Goal: Information Seeking & Learning: Obtain resource

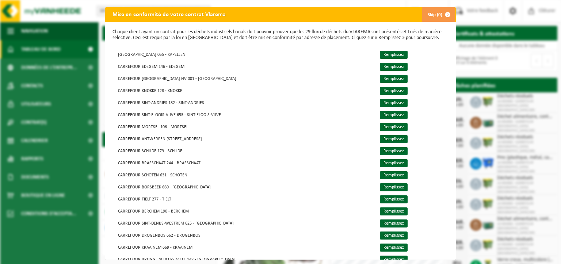
click at [445, 15] on span "button" at bounding box center [447, 14] width 15 height 15
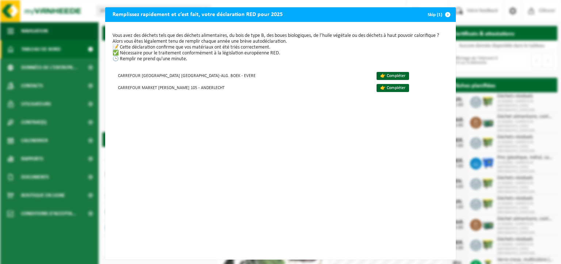
click at [445, 14] on span "button" at bounding box center [447, 14] width 15 height 15
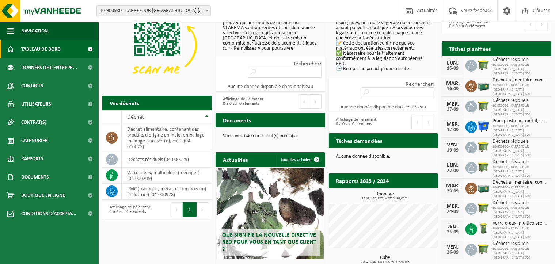
scroll to position [73, 0]
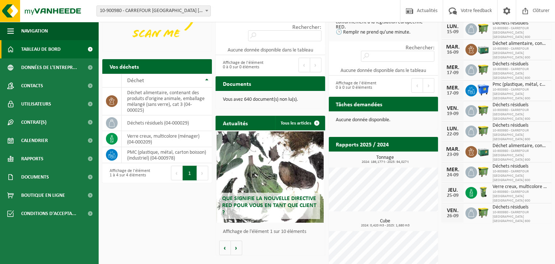
click at [232, 85] on h2 "Documents" at bounding box center [236, 83] width 43 height 14
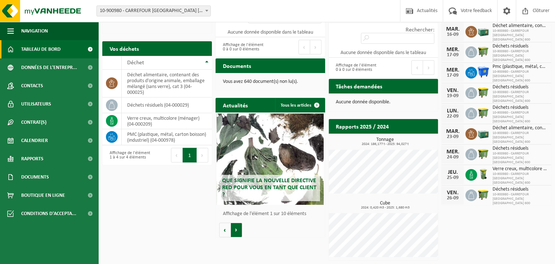
click at [237, 230] on button "Volgende" at bounding box center [236, 230] width 11 height 15
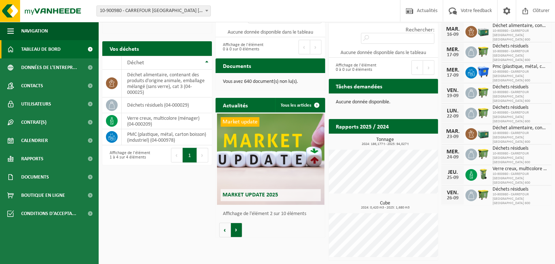
scroll to position [0, 109]
click at [237, 230] on button "Volgende" at bounding box center [236, 230] width 11 height 15
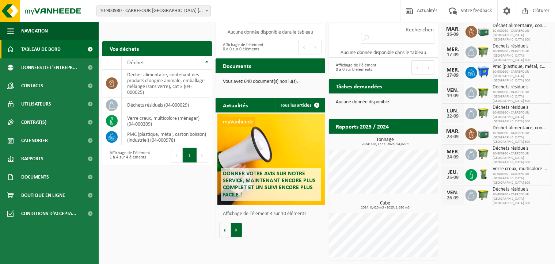
scroll to position [0, 328]
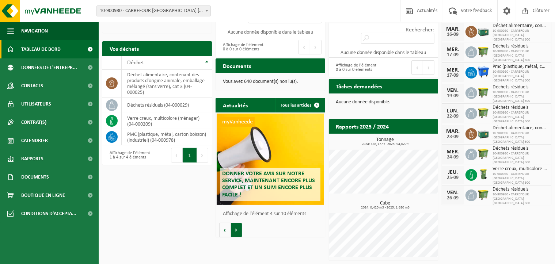
click at [237, 230] on button "Volgende" at bounding box center [236, 230] width 11 height 15
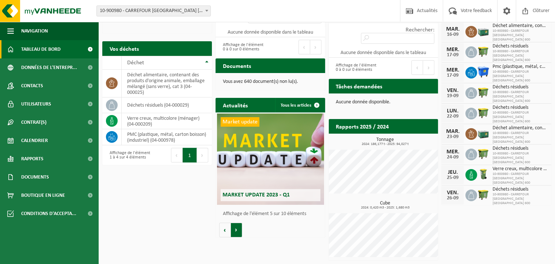
click at [237, 230] on button "Volgende" at bounding box center [236, 230] width 11 height 15
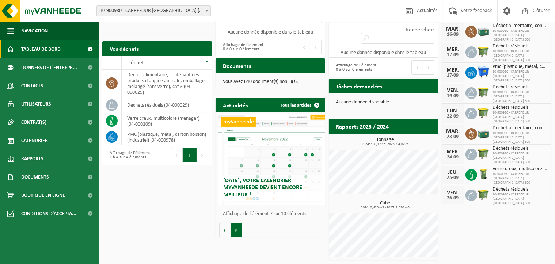
scroll to position [0, 657]
click at [237, 230] on button "Volgende" at bounding box center [236, 230] width 11 height 15
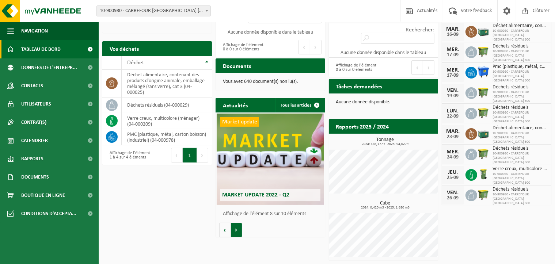
click at [237, 230] on button "Volgende" at bounding box center [236, 230] width 11 height 15
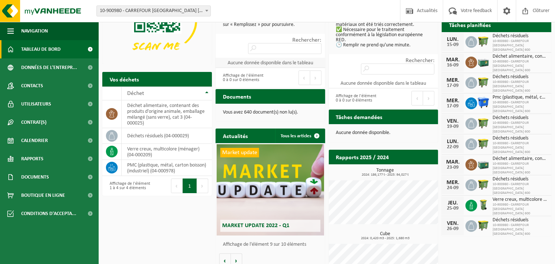
scroll to position [0, 0]
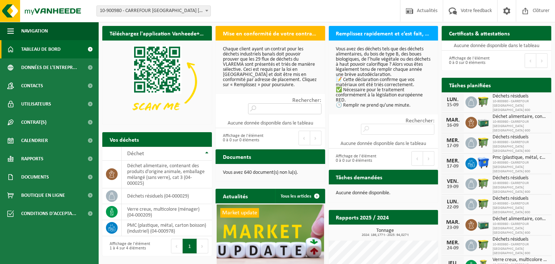
click at [258, 103] on input "Rechercher:" at bounding box center [284, 108] width 73 height 11
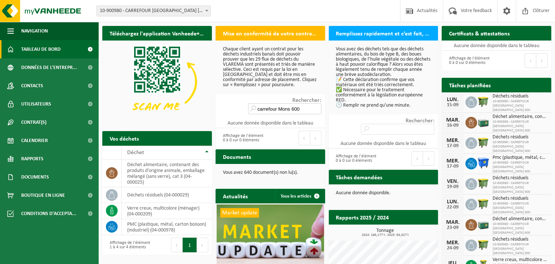
click at [264, 103] on input "carrefour Mons 600" at bounding box center [284, 108] width 73 height 11
type input "carrefour Mons 600"
click at [317, 104] on input "carrefour Mons 600" at bounding box center [284, 108] width 73 height 11
click at [371, 124] on input "Rechercher:" at bounding box center [397, 129] width 73 height 11
type input "carrefour 600 Mons"
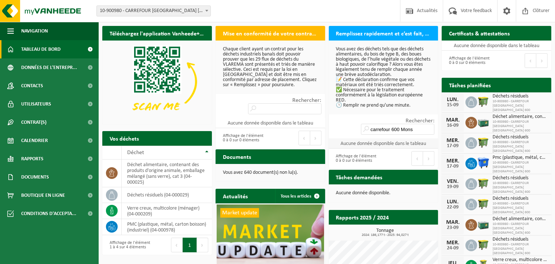
click at [389, 138] on td "Aucune donnée disponible dans le tableau" at bounding box center [384, 143] width 110 height 10
click at [346, 105] on p "Vous avez des déchets tels que des déchets alimentaires, du bois de type B, des…" at bounding box center [383, 77] width 95 height 61
click at [359, 141] on td "Aucune donnée disponible dans le tableau" at bounding box center [384, 143] width 110 height 10
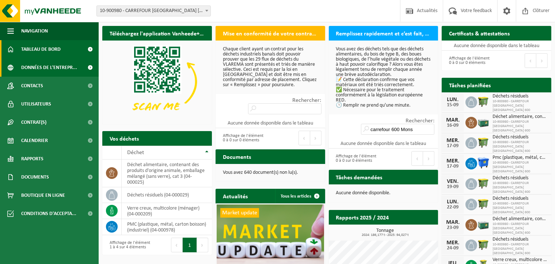
click at [23, 65] on span "Données de l'entrepr..." at bounding box center [49, 67] width 56 height 18
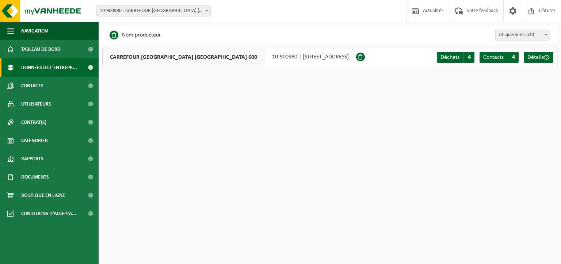
click at [262, 58] on div "CARREFOUR BELGIUM NV 600 10-900980 | PLACE DES GRANDS PRÉS 1, 7000 MONS" at bounding box center [229, 57] width 254 height 18
click at [160, 58] on span "CARREFOUR [GEOGRAPHIC_DATA] [GEOGRAPHIC_DATA] 600" at bounding box center [184, 57] width 162 height 18
click at [272, 59] on div "CARREFOUR BELGIUM NV 600 10-900980 | PLACE DES GRANDS PRÉS 1, 7000 MONS" at bounding box center [229, 57] width 254 height 18
click at [497, 59] on span "Contacts" at bounding box center [493, 57] width 20 height 6
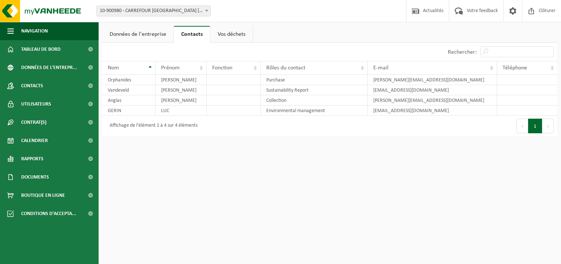
click at [230, 35] on link "Vos déchets" at bounding box center [231, 34] width 42 height 17
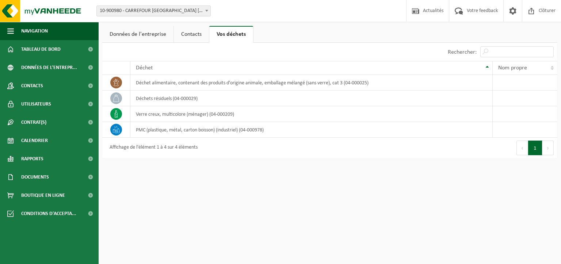
click at [144, 36] on link "Données de l'entreprise" at bounding box center [137, 34] width 71 height 17
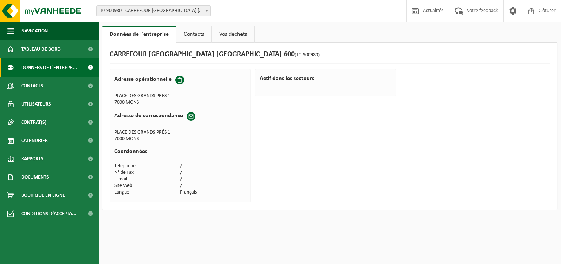
click at [69, 70] on span "Données de l'entrepr..." at bounding box center [49, 67] width 56 height 18
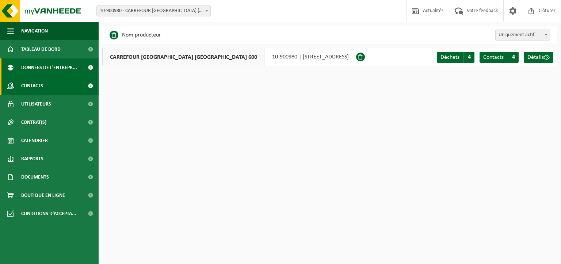
click at [69, 88] on link "Contacts" at bounding box center [49, 86] width 99 height 18
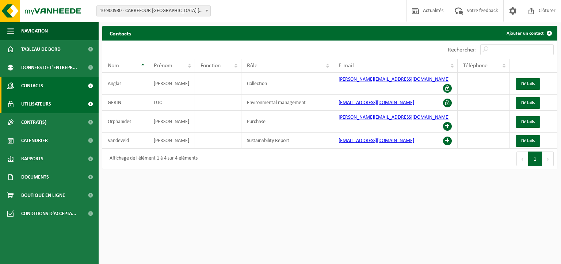
click at [59, 104] on link "Utilisateurs" at bounding box center [49, 104] width 99 height 18
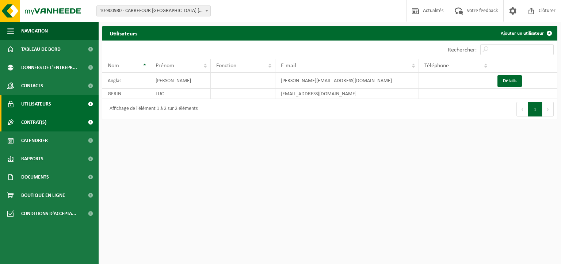
click at [67, 122] on link "Contrat(s)" at bounding box center [49, 122] width 99 height 18
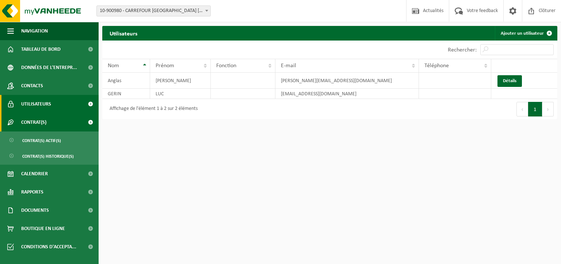
click at [69, 124] on link "Contrat(s)" at bounding box center [49, 122] width 99 height 18
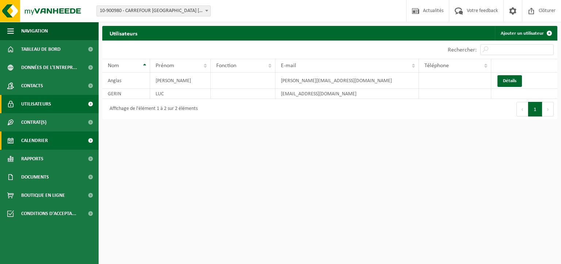
click at [70, 144] on link "Calendrier" at bounding box center [49, 140] width 99 height 18
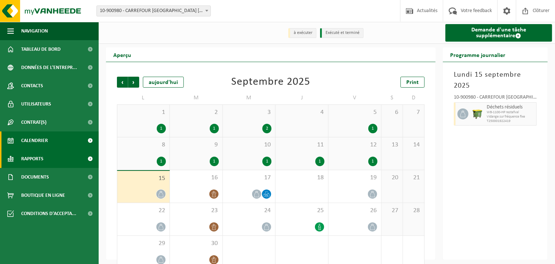
click at [70, 163] on link "Rapports" at bounding box center [49, 159] width 99 height 18
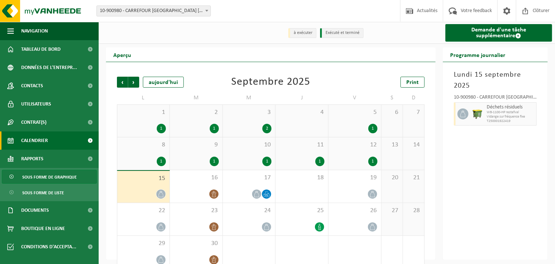
click at [70, 179] on span "Sous forme de graphique" at bounding box center [49, 177] width 54 height 14
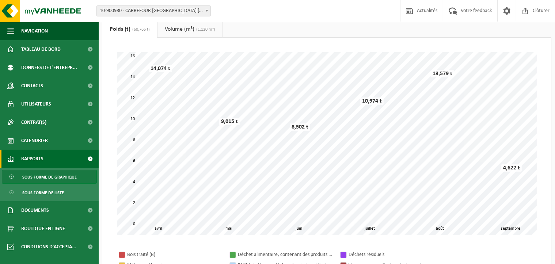
scroll to position [37, 0]
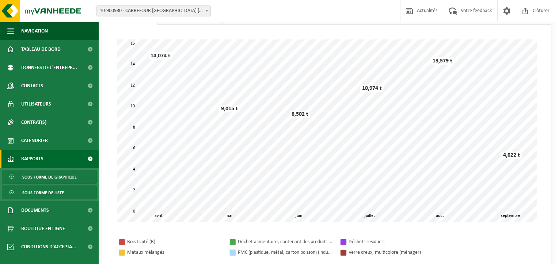
click at [72, 195] on link "Sous forme de liste" at bounding box center [49, 193] width 95 height 14
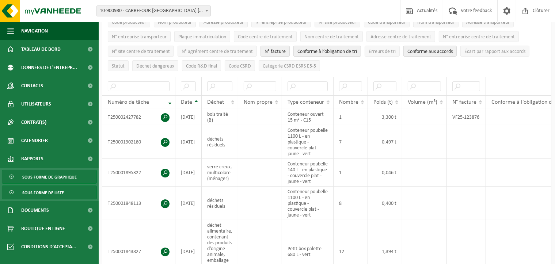
scroll to position [110, 0]
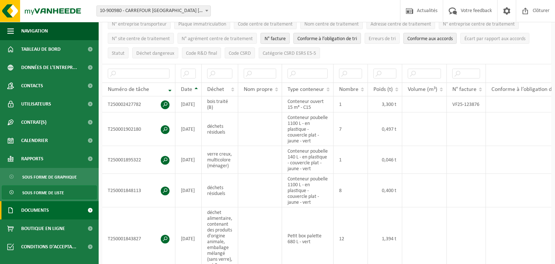
click at [74, 212] on link "Documents" at bounding box center [49, 210] width 99 height 18
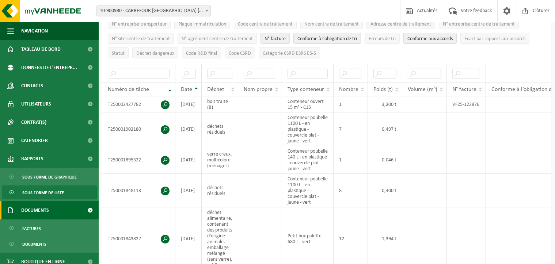
click at [74, 212] on link "Documents" at bounding box center [49, 210] width 99 height 18
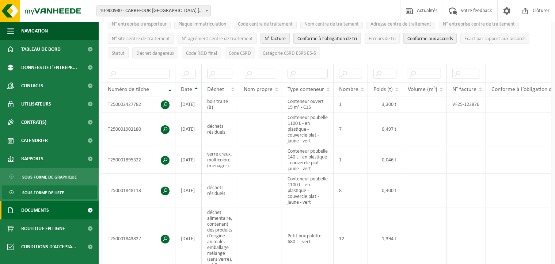
click at [74, 212] on link "Documents" at bounding box center [49, 210] width 99 height 18
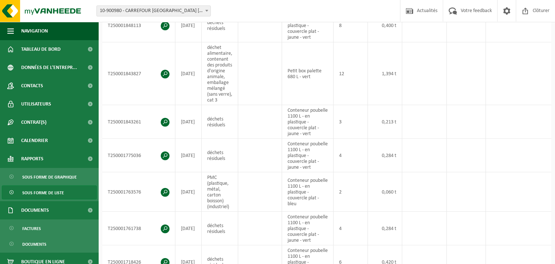
scroll to position [256, 0]
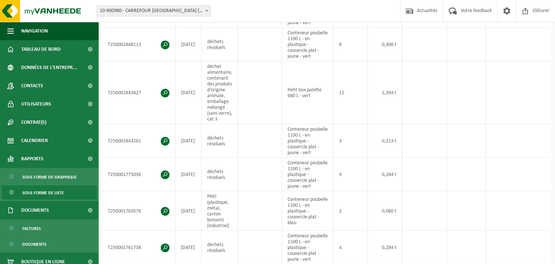
click at [63, 193] on link "Sous forme de liste" at bounding box center [49, 193] width 95 height 14
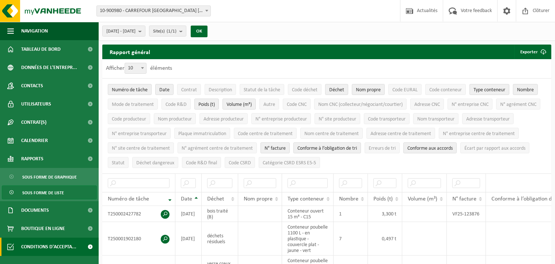
click at [71, 247] on span "Conditions d'accepta..." at bounding box center [48, 247] width 55 height 18
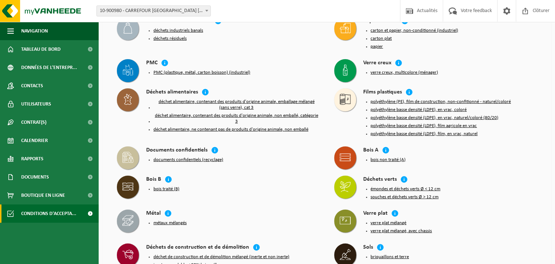
scroll to position [146, 0]
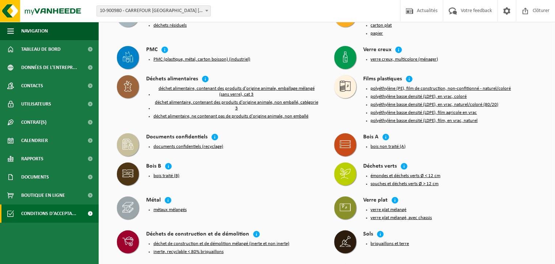
click at [388, 144] on button "bois non traité (A)" at bounding box center [388, 147] width 35 height 6
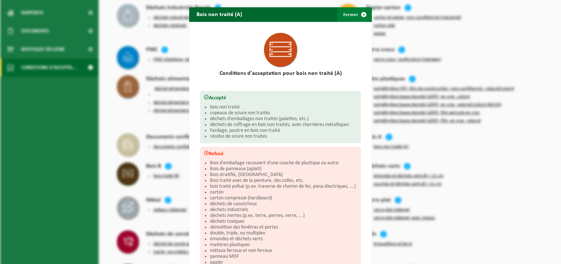
click at [359, 15] on span "button" at bounding box center [363, 14] width 15 height 15
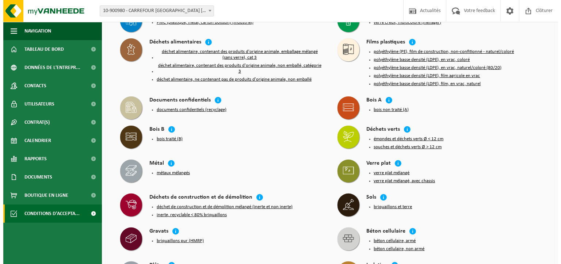
scroll to position [168, 0]
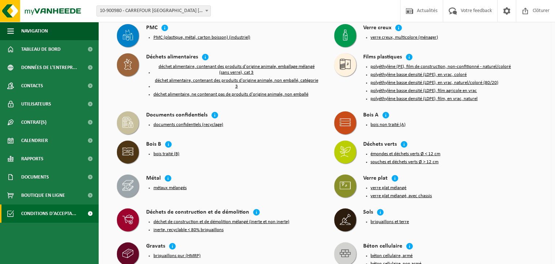
click at [170, 151] on button "bois traité (B)" at bounding box center [166, 154] width 26 height 6
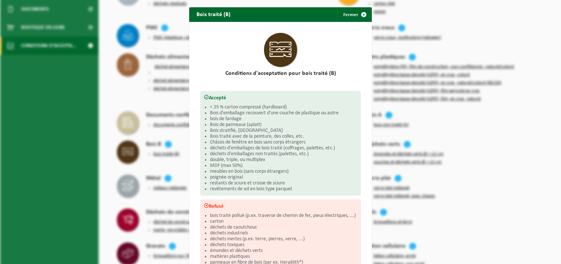
click at [181, 167] on div "Bois traité (B) Fermer Conditions d'acceptation pour bois traité (B) Accepté < …" at bounding box center [280, 132] width 561 height 264
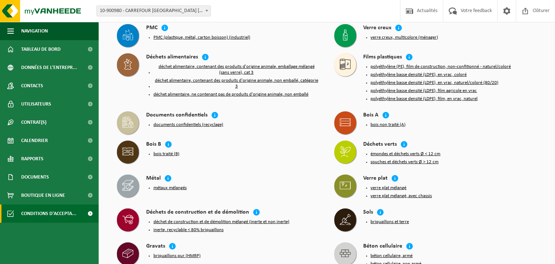
click at [196, 122] on button "documents confidentiels (recyclage)" at bounding box center [188, 125] width 70 height 6
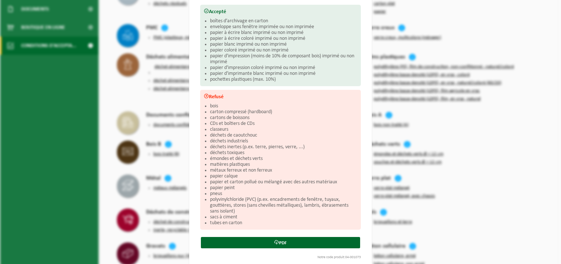
scroll to position [100, 0]
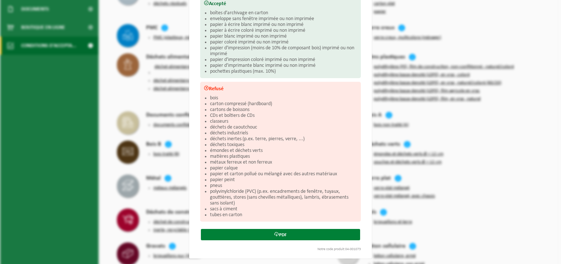
click at [281, 236] on link "PDF" at bounding box center [280, 234] width 159 height 11
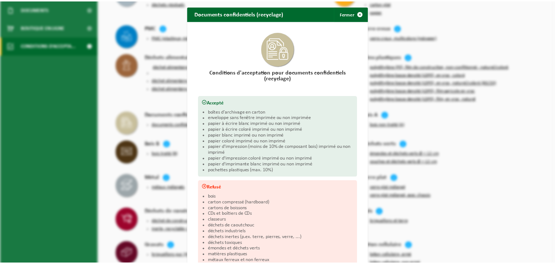
scroll to position [0, 0]
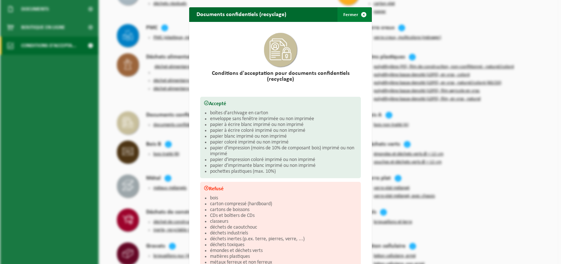
click at [361, 15] on span "button" at bounding box center [363, 14] width 15 height 15
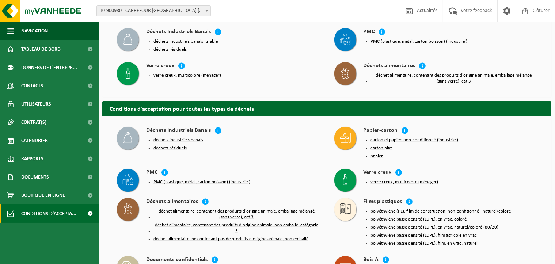
scroll to position [22, 0]
